Goal: Transaction & Acquisition: Purchase product/service

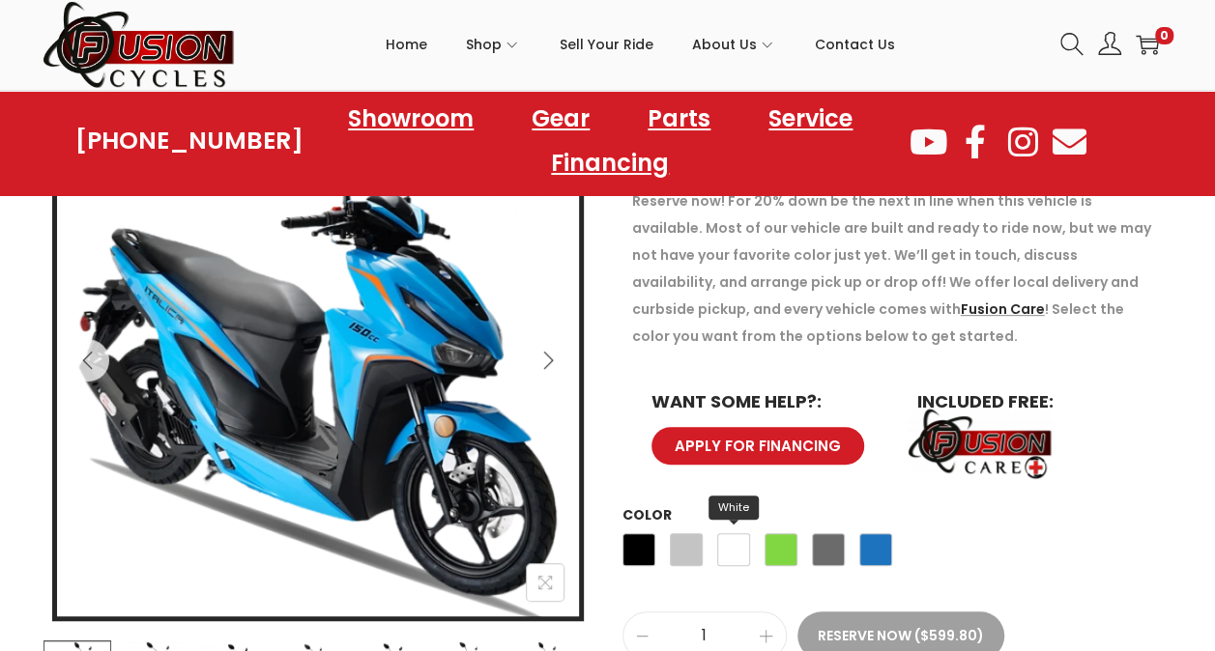
click at [734, 551] on span "White" at bounding box center [733, 549] width 33 height 33
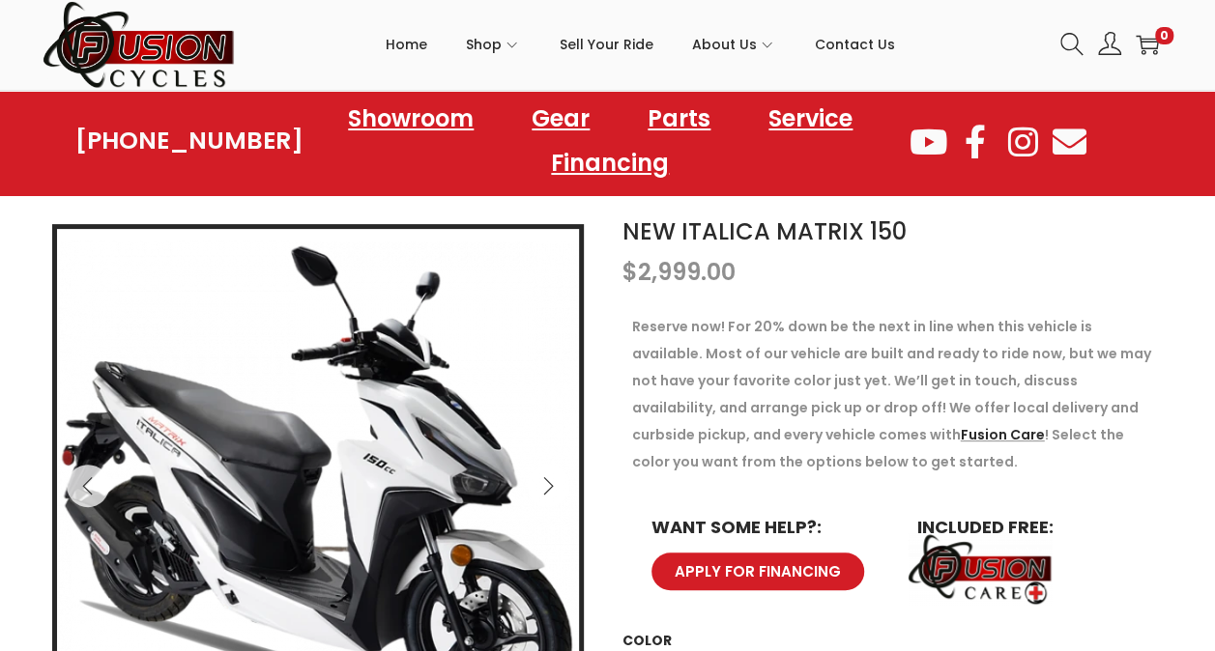
scroll to position [184, 0]
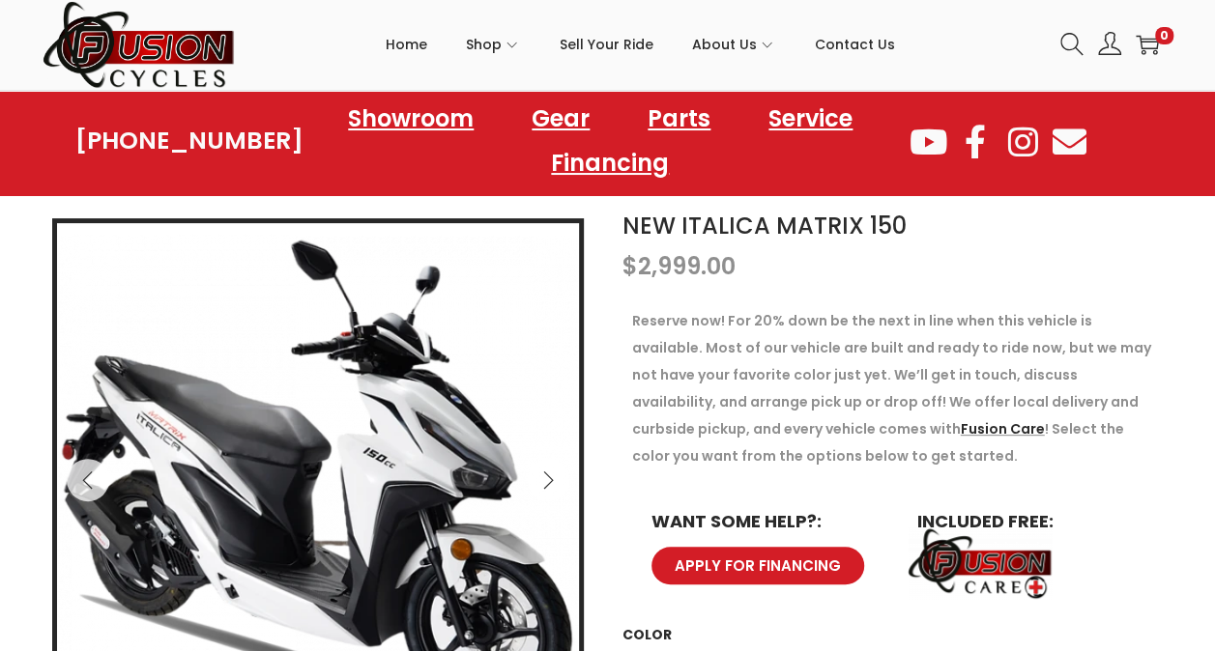
click at [1044, 270] on p "$ 2,999.00" at bounding box center [897, 266] width 551 height 27
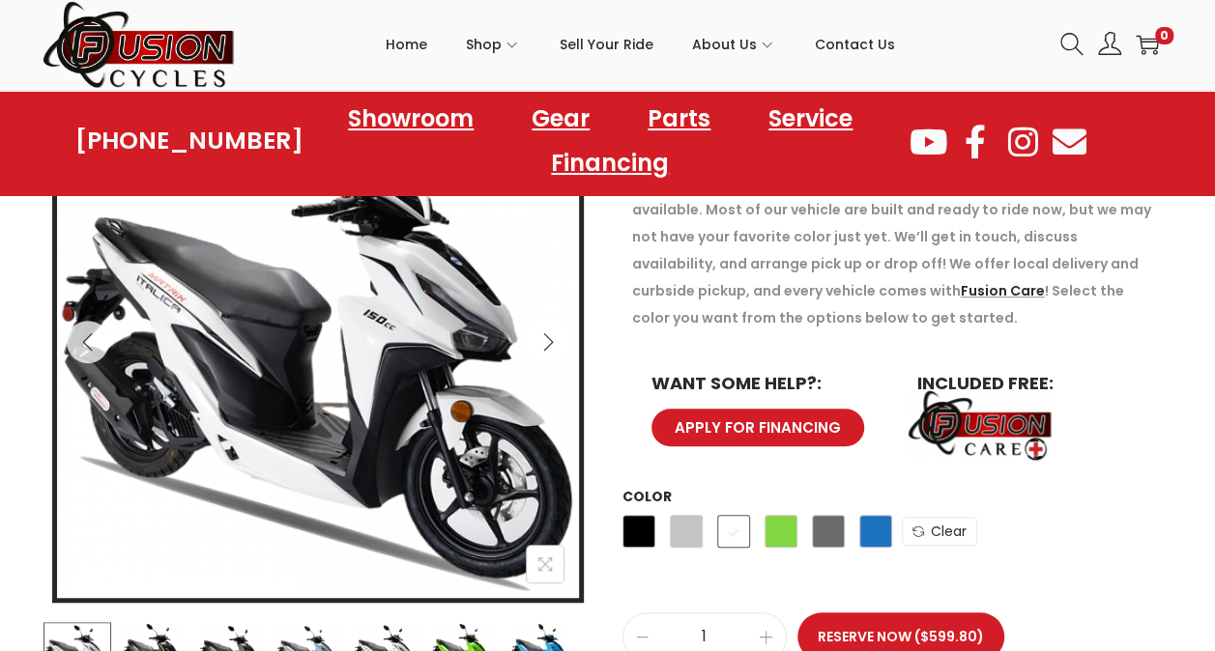
scroll to position [0, 0]
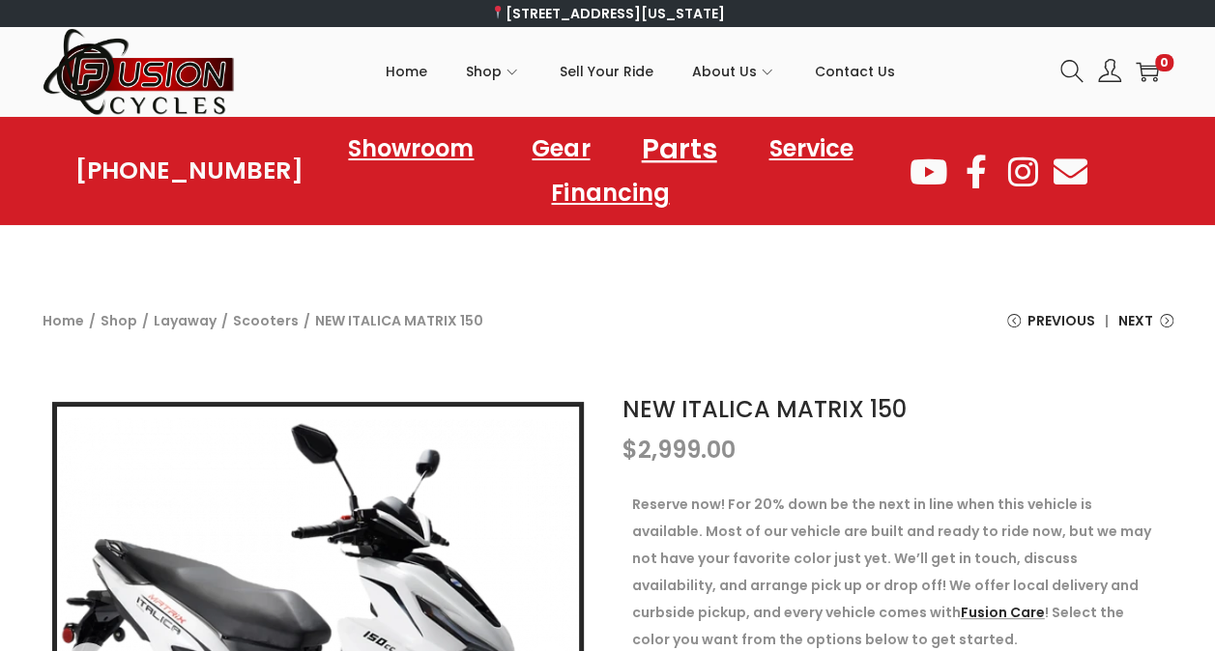
click at [707, 147] on link "Parts" at bounding box center [679, 148] width 122 height 53
